Goal: Transaction & Acquisition: Purchase product/service

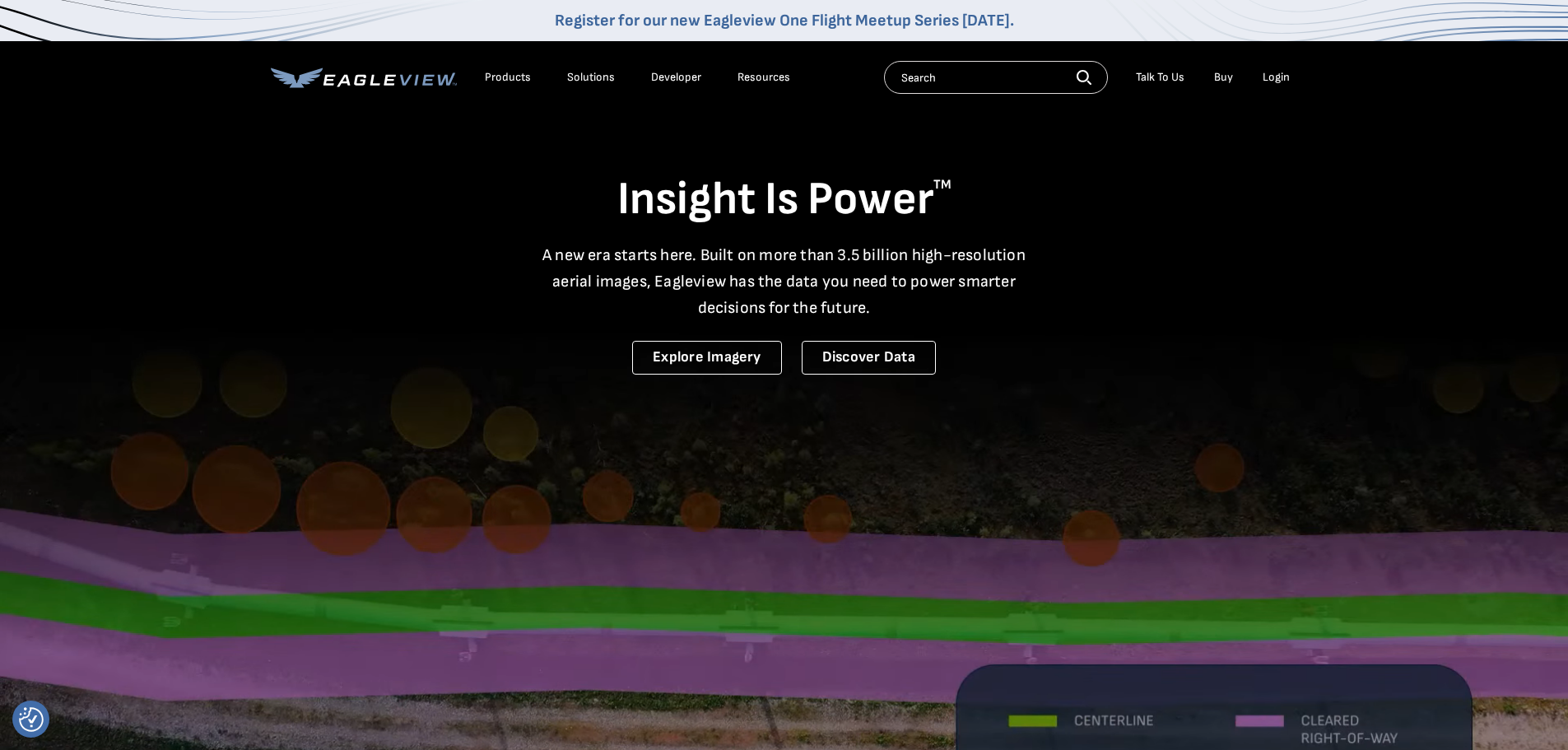
click at [1284, 69] on li "Login" at bounding box center [1276, 77] width 44 height 25
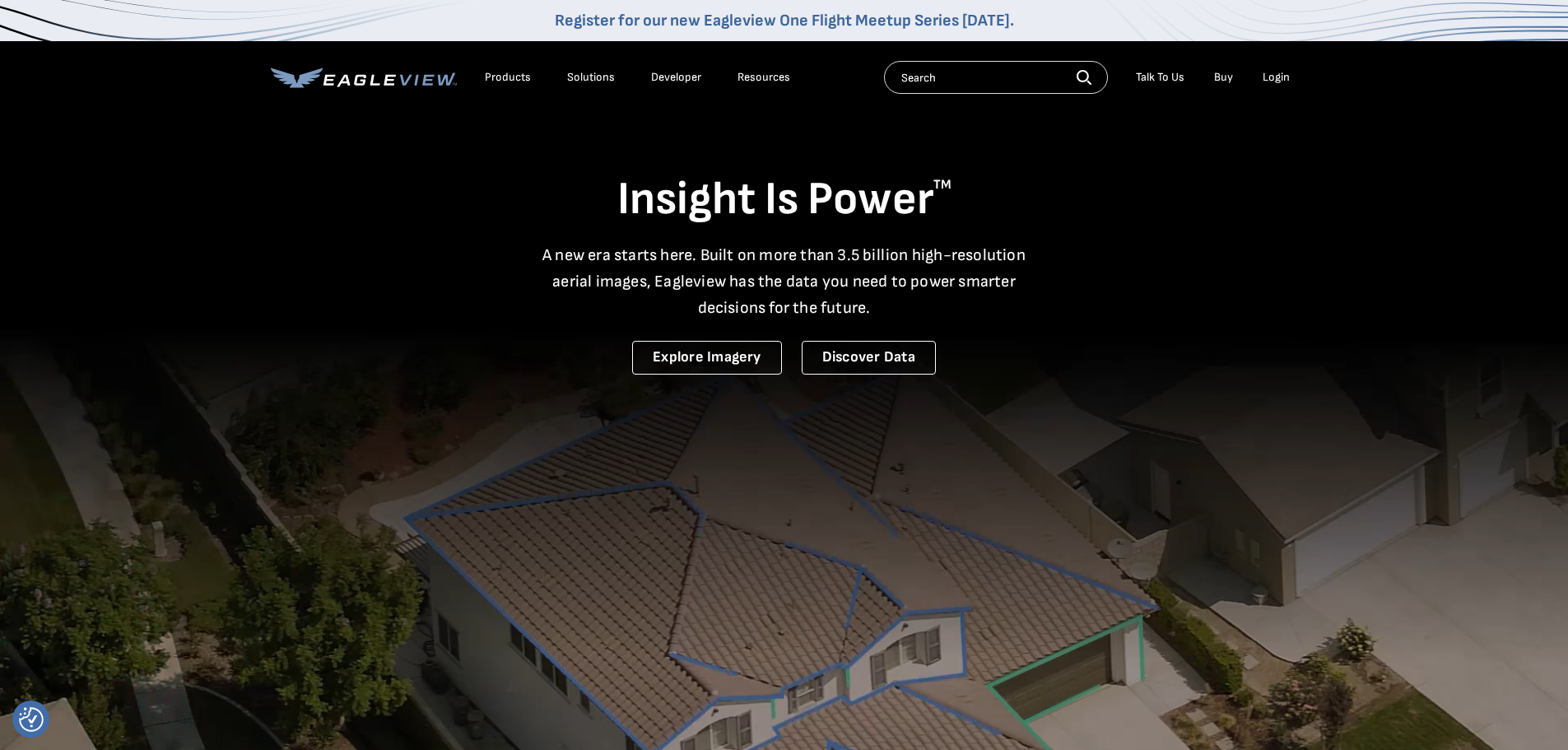
click at [1219, 74] on link "Buy" at bounding box center [1223, 77] width 19 height 15
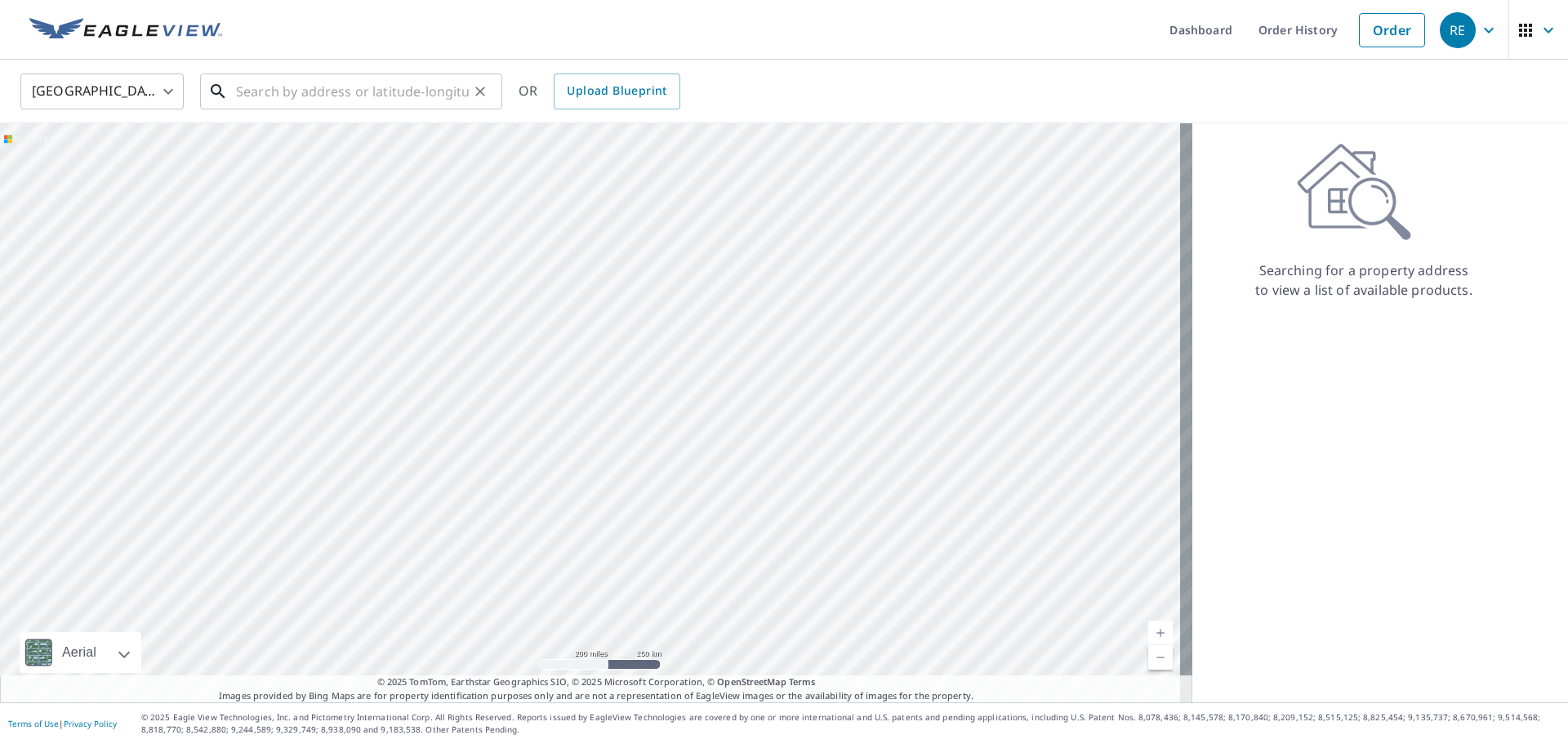
click at [418, 97] on input "text" at bounding box center [353, 91] width 233 height 46
paste input "555 Narber Fry Rd,Pennsdale,Pennsylvania (PA),1775"
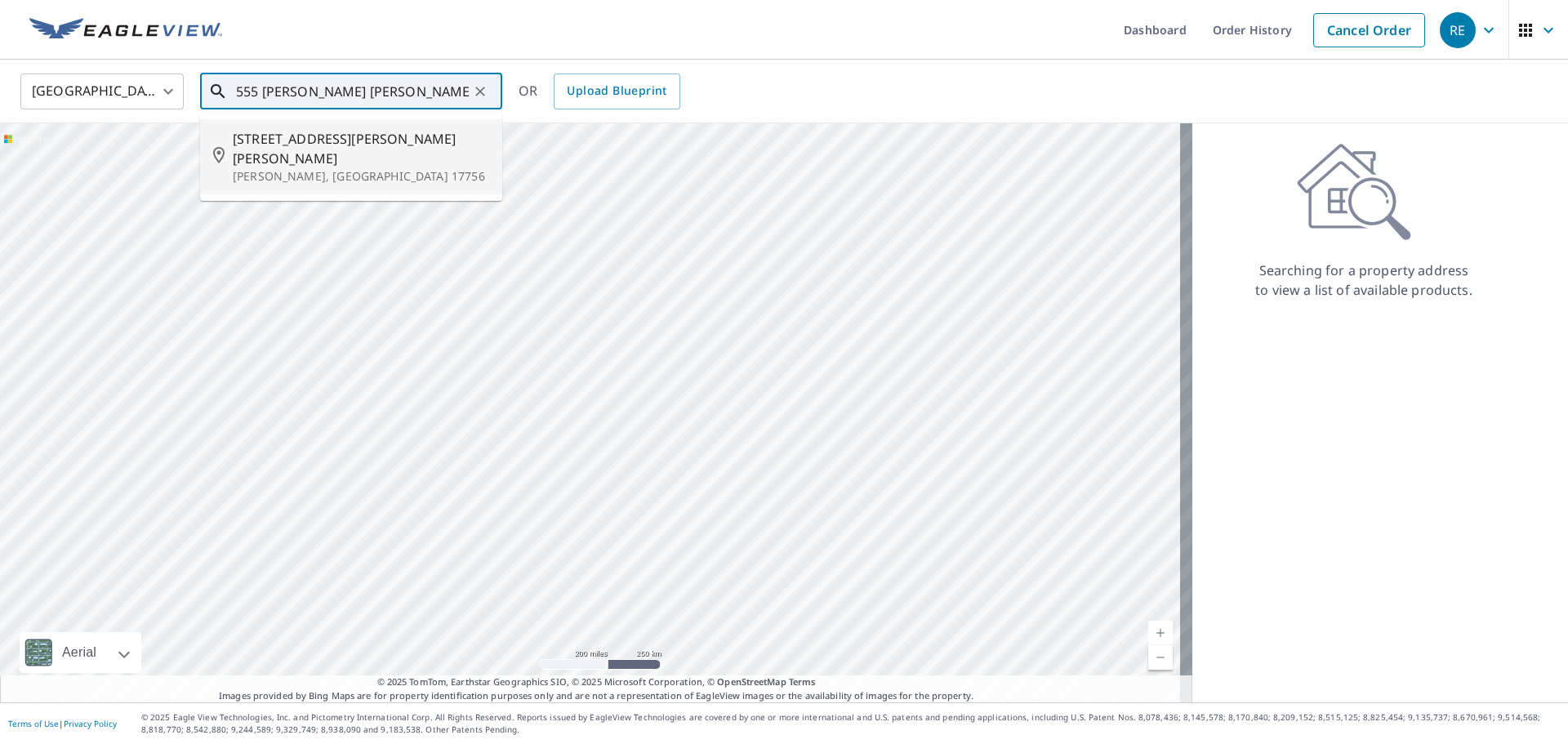
click at [381, 137] on span "555 Narber Fry Rd" at bounding box center [361, 149] width 257 height 39
type input "555 Narber Fry Rd Muncy, PA 17756"
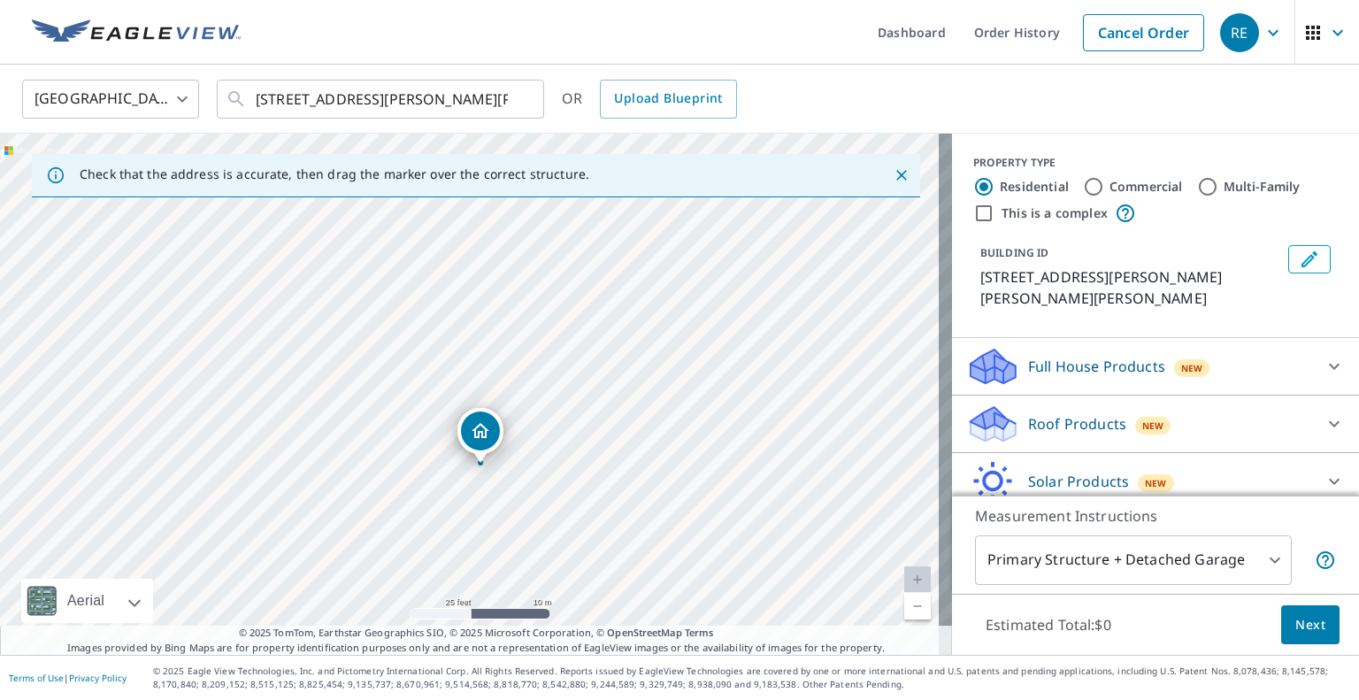
drag, startPoint x: 337, startPoint y: 520, endPoint x: 265, endPoint y: 530, distance: 72.3
click at [265, 530] on div "555 Narber Fry Rd Muncy, PA 17756" at bounding box center [476, 394] width 952 height 521
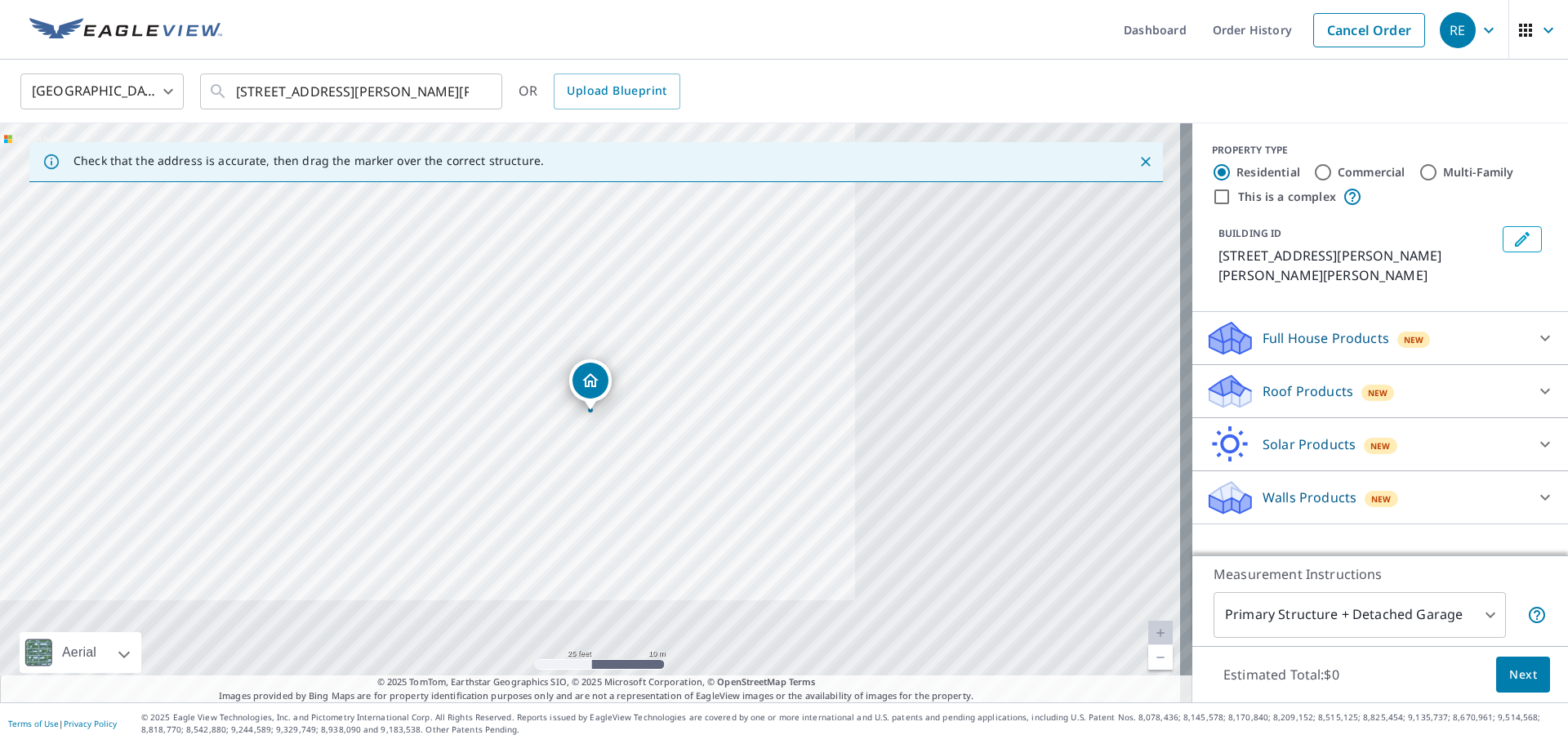
click at [1308, 381] on p "Roof Products" at bounding box center [1308, 390] width 90 height 19
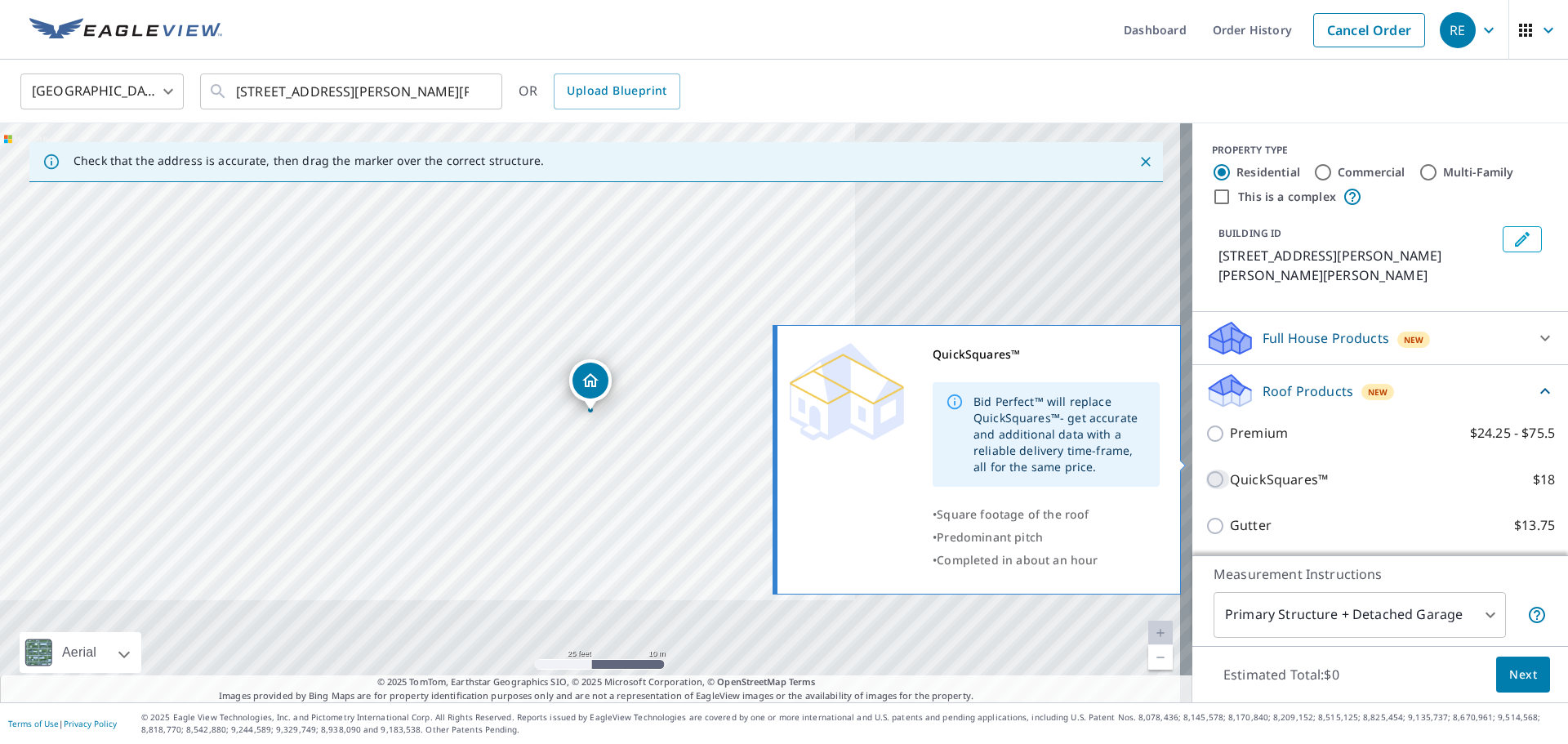
click at [1205, 470] on input "QuickSquares™ $18" at bounding box center [1217, 479] width 25 height 19
checkbox input "true"
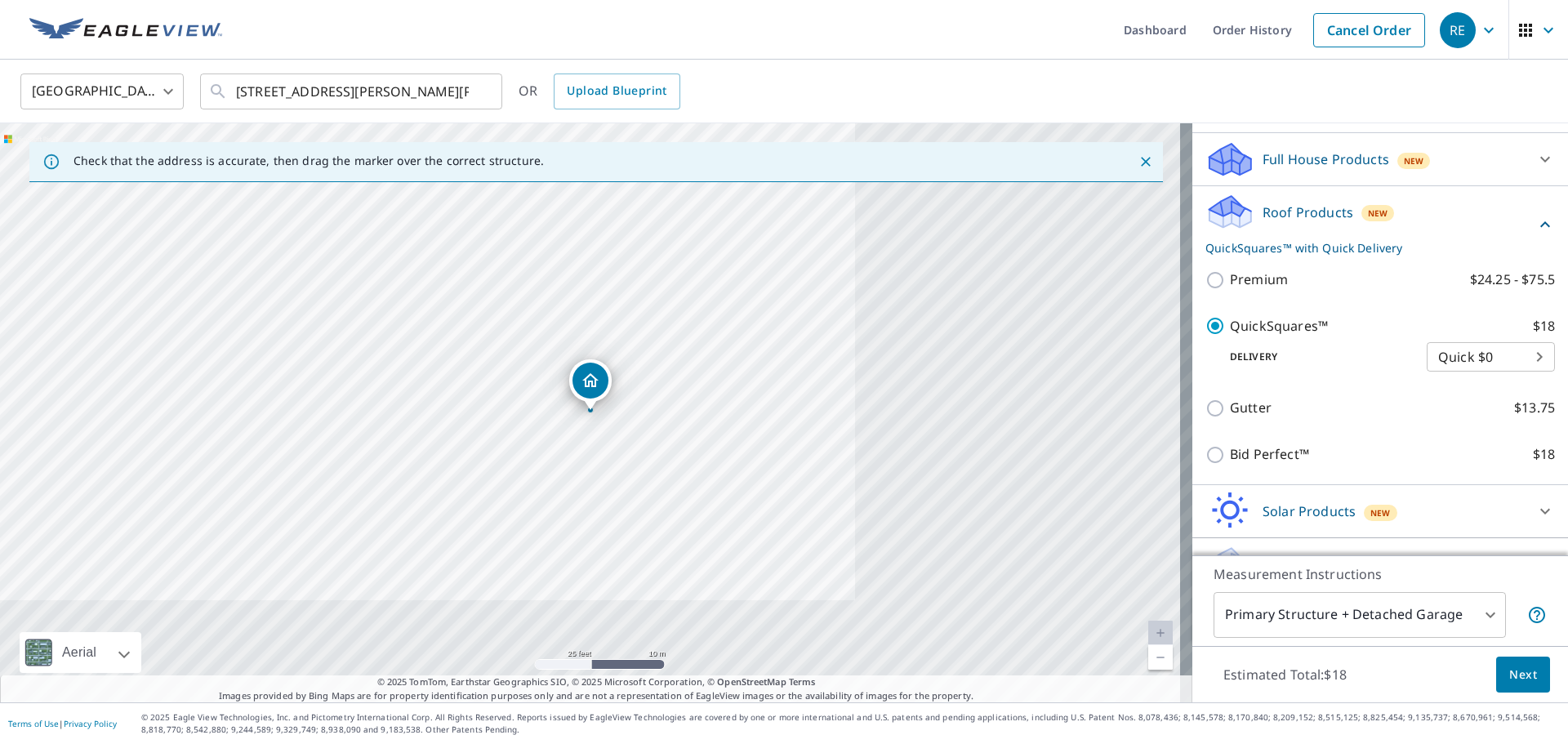
scroll to position [196, 0]
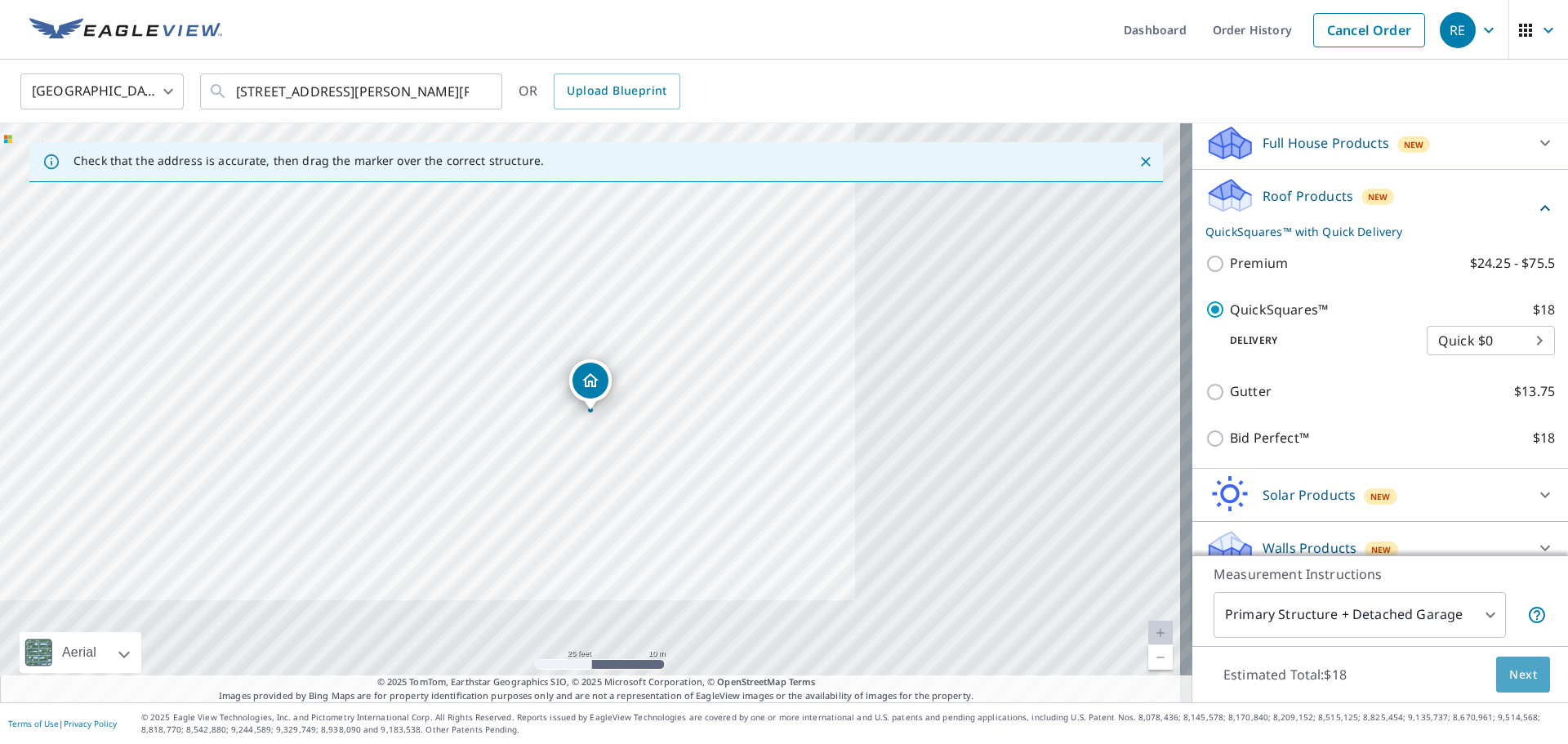
click at [1519, 662] on button "Next" at bounding box center [1523, 676] width 54 height 37
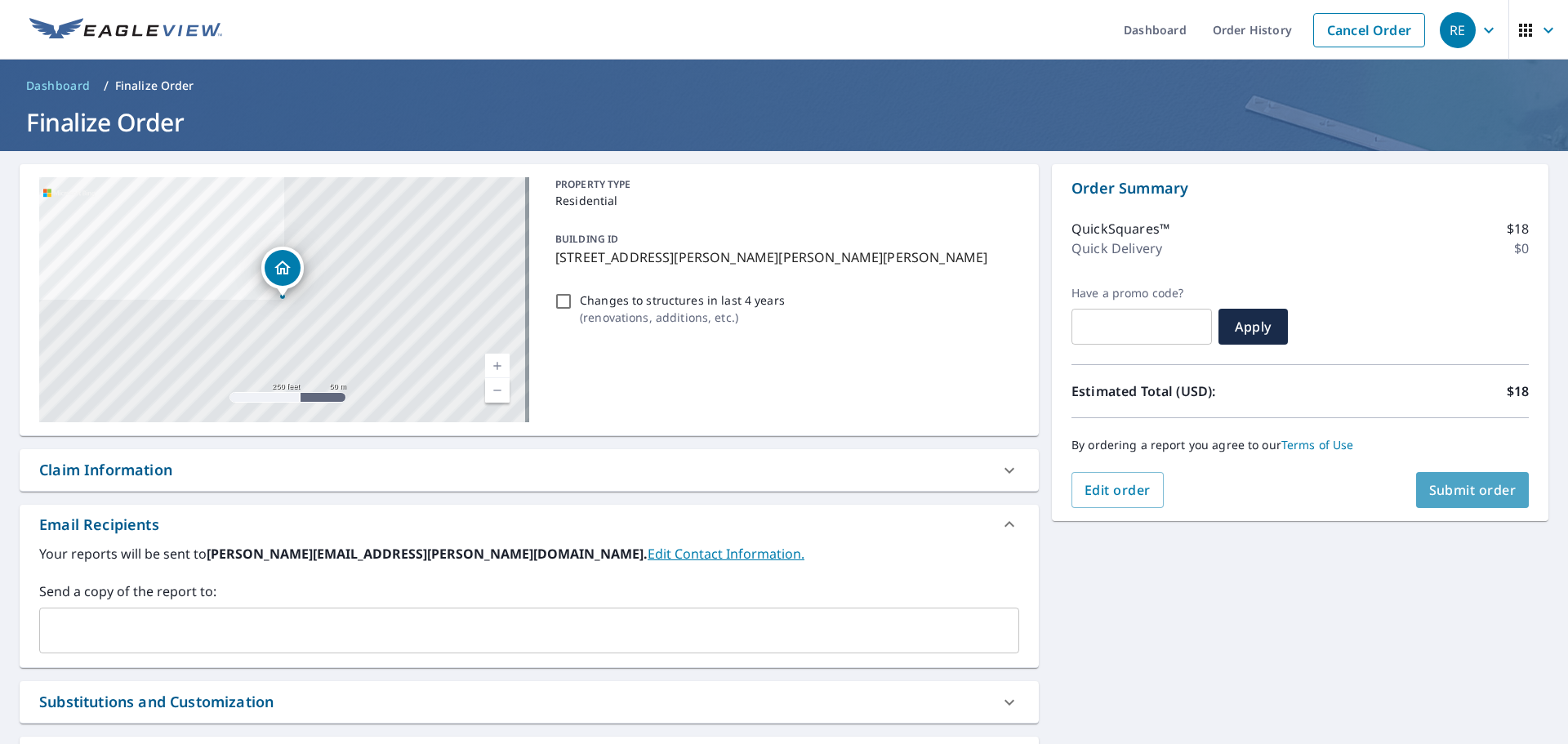
click at [1451, 486] on span "Submit order" at bounding box center [1473, 489] width 88 height 18
